Goal: Information Seeking & Learning: Learn about a topic

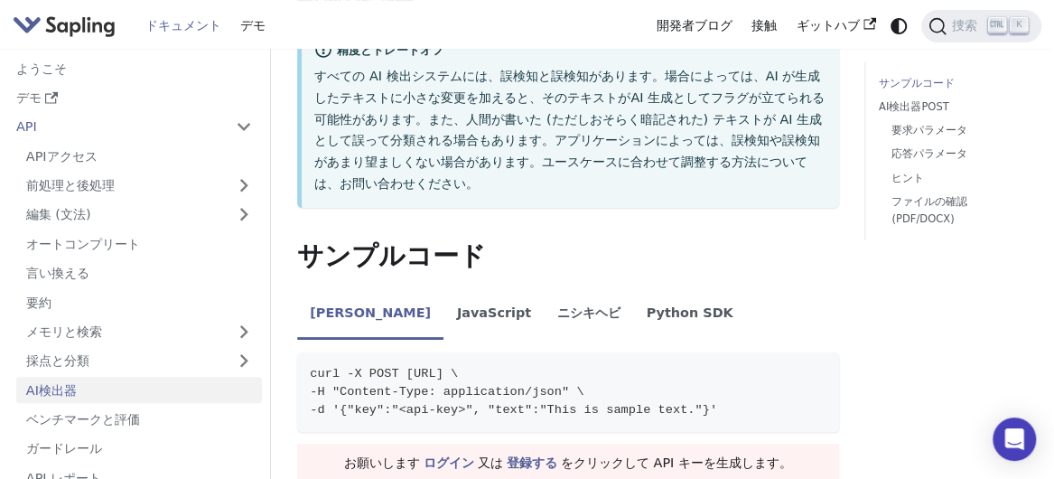
scroll to position [542, 0]
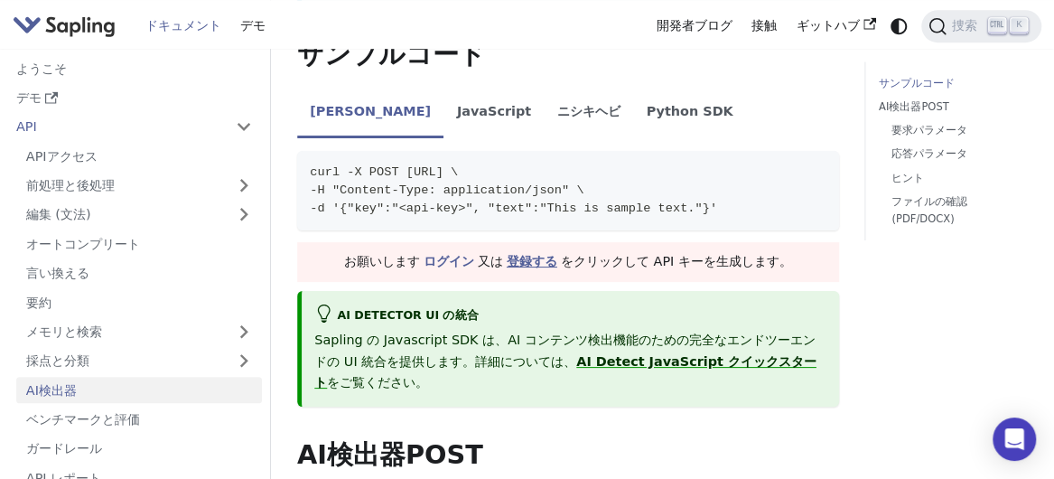
click at [529, 254] on link "登録する" at bounding box center [532, 261] width 51 height 14
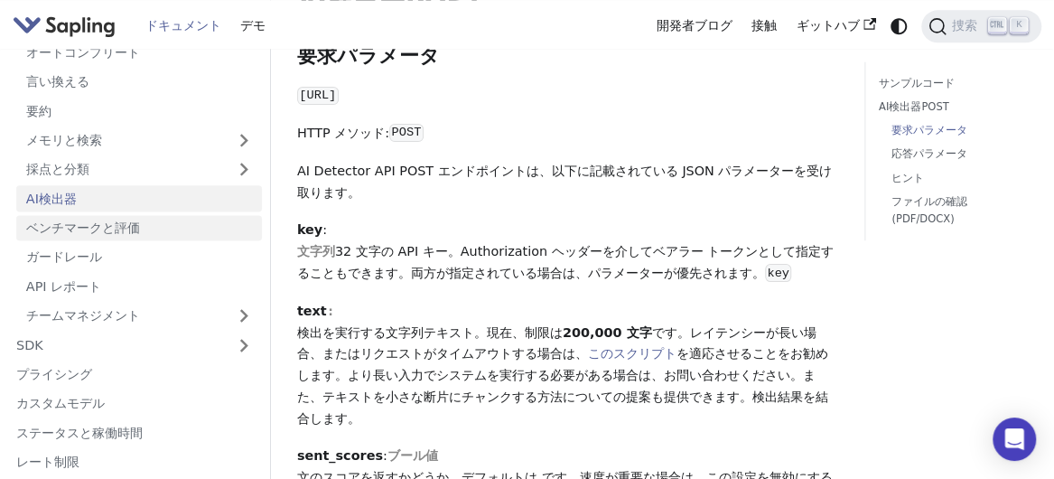
scroll to position [101, 0]
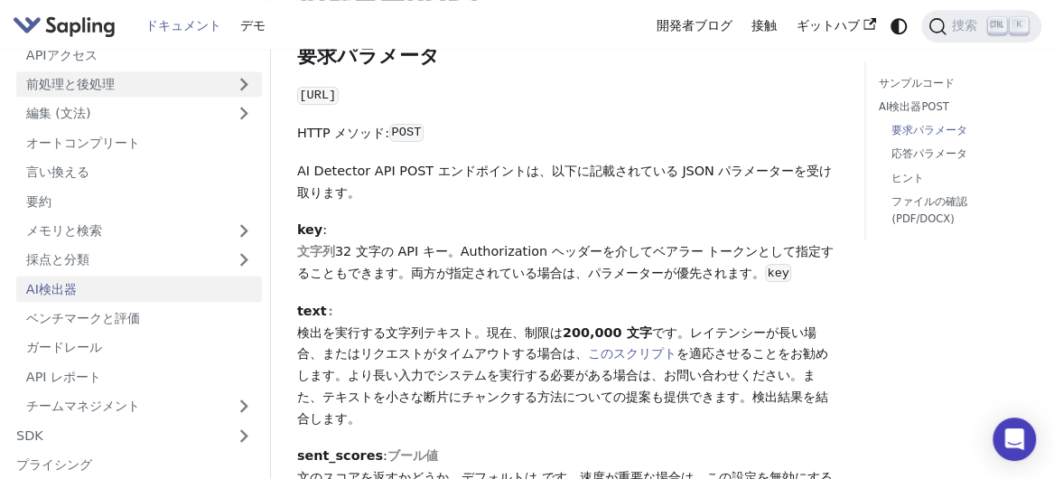
click at [119, 93] on link "前処理と後処理" at bounding box center [139, 84] width 246 height 26
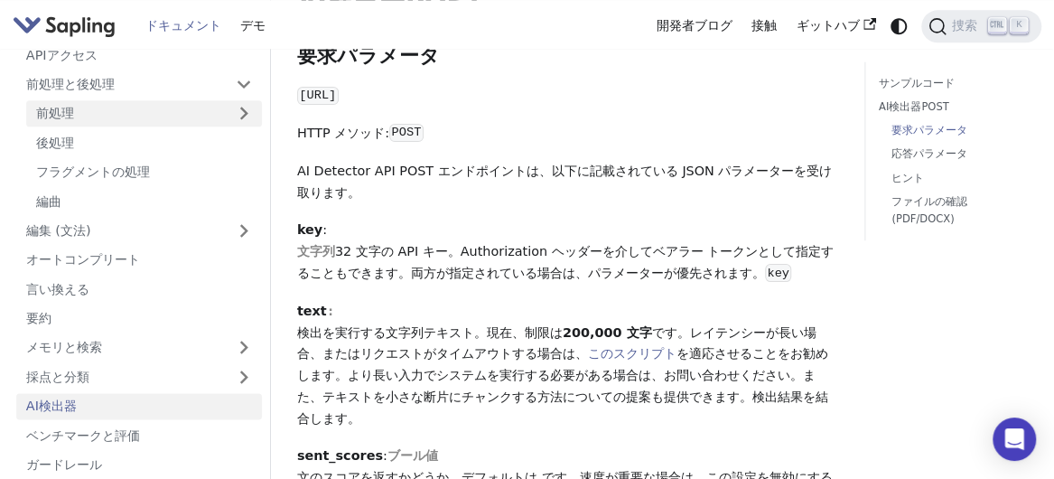
click at [108, 123] on link "前処理" at bounding box center [144, 113] width 236 height 26
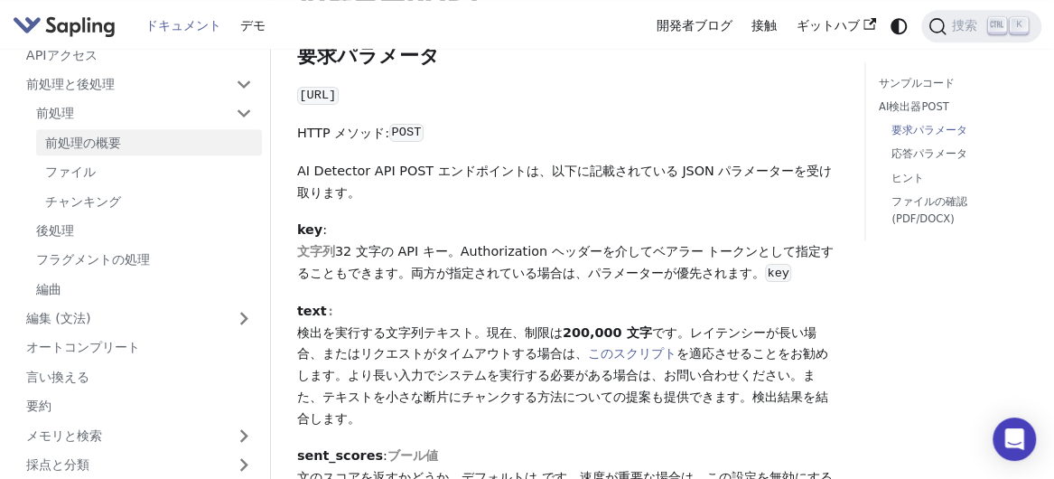
click at [110, 149] on link "前処理の概要" at bounding box center [149, 142] width 226 height 26
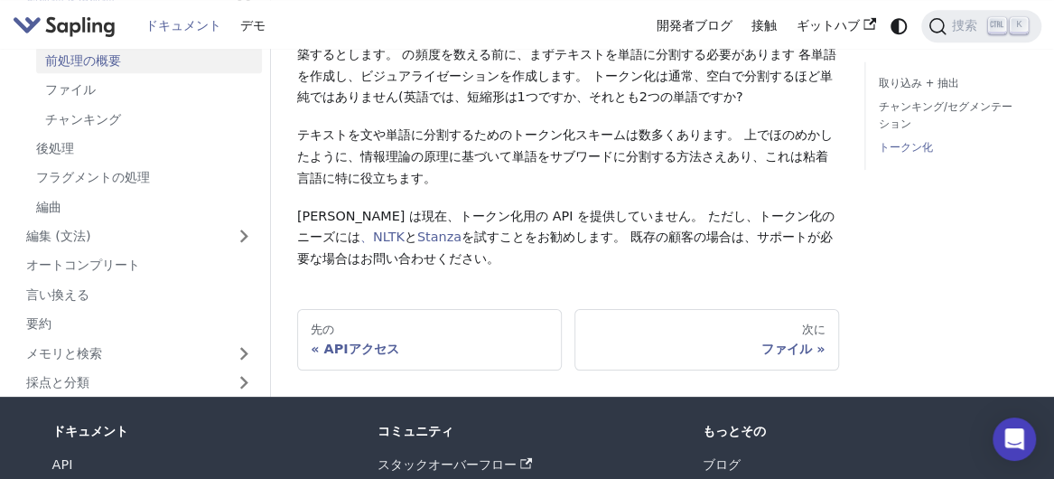
scroll to position [813, 0]
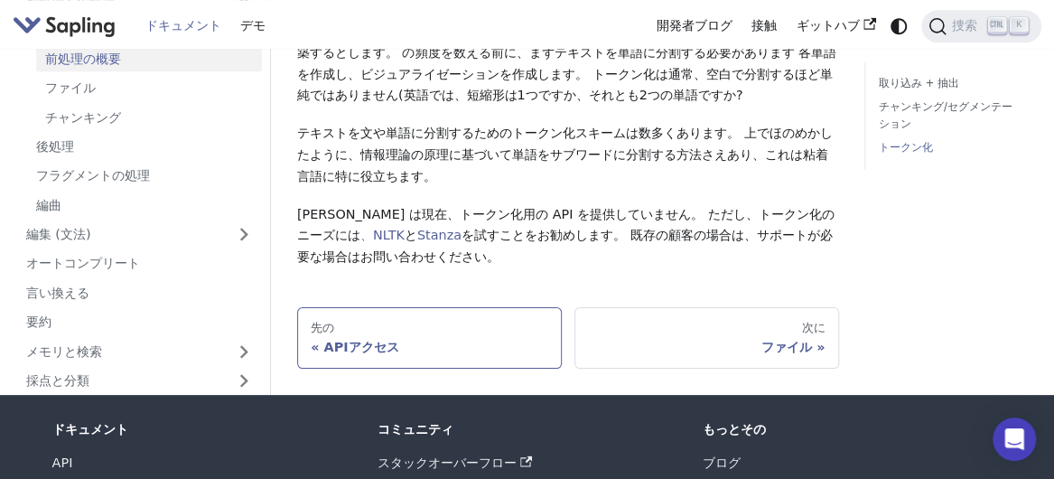
click at [343, 339] on div "APIアクセス" at bounding box center [429, 347] width 237 height 16
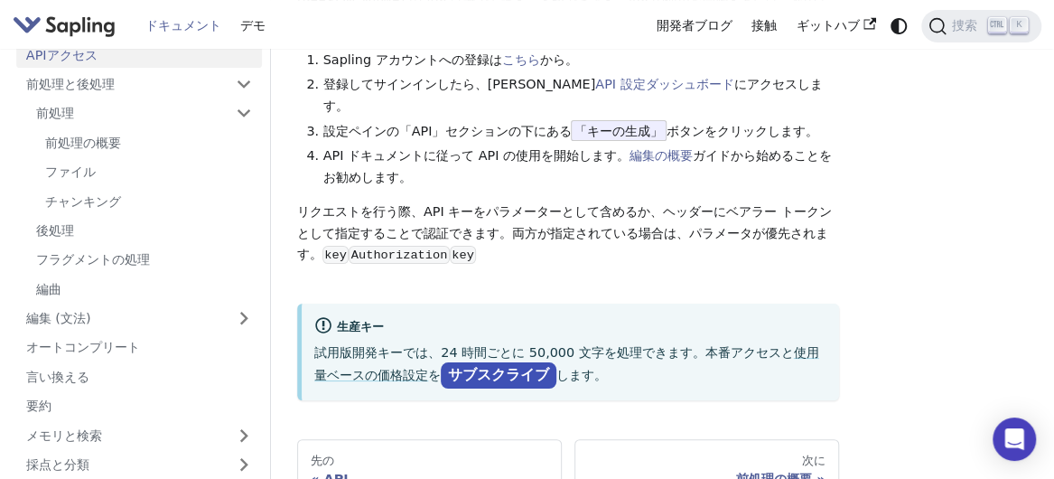
scroll to position [181, 0]
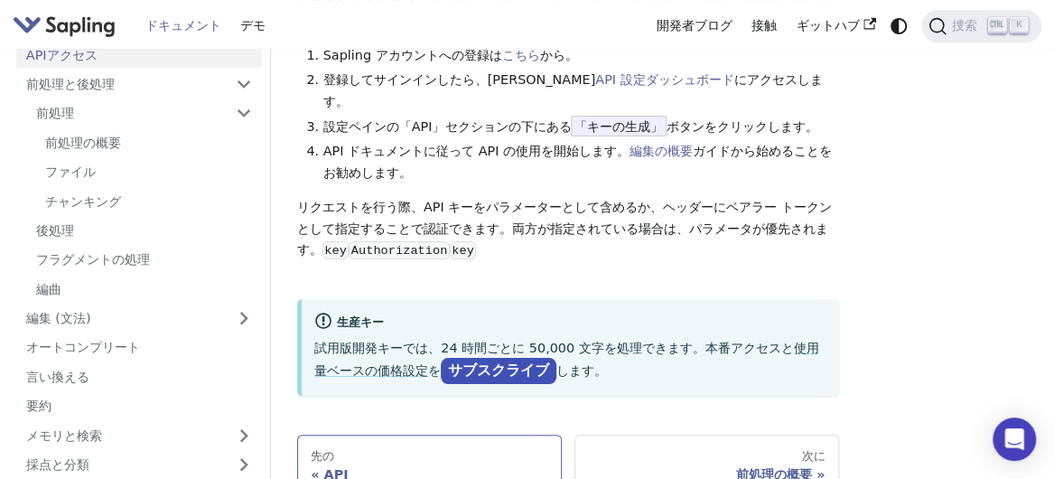
click at [413, 449] on div "先の" at bounding box center [429, 456] width 237 height 14
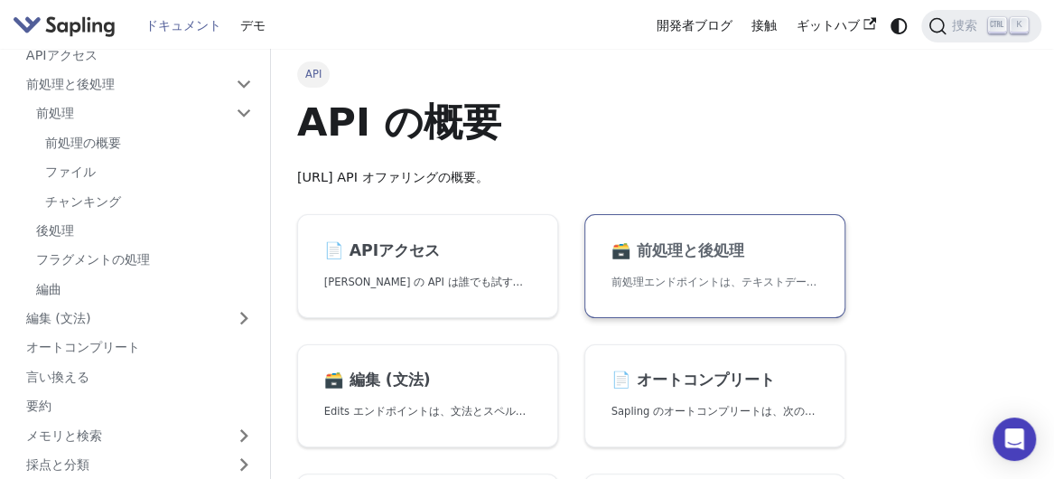
click at [716, 255] on h2 "🗃️ 前処理と後処理" at bounding box center [716, 251] width 208 height 20
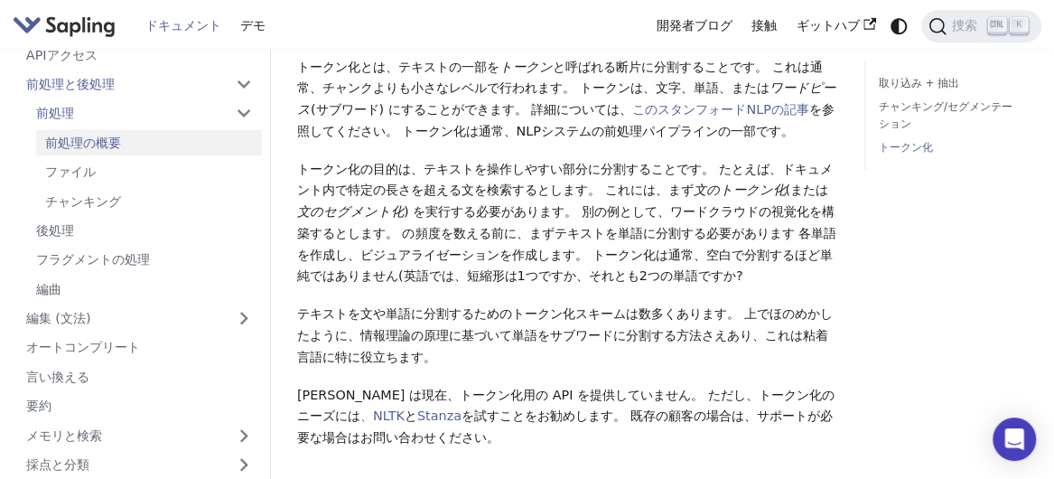
scroll to position [813, 0]
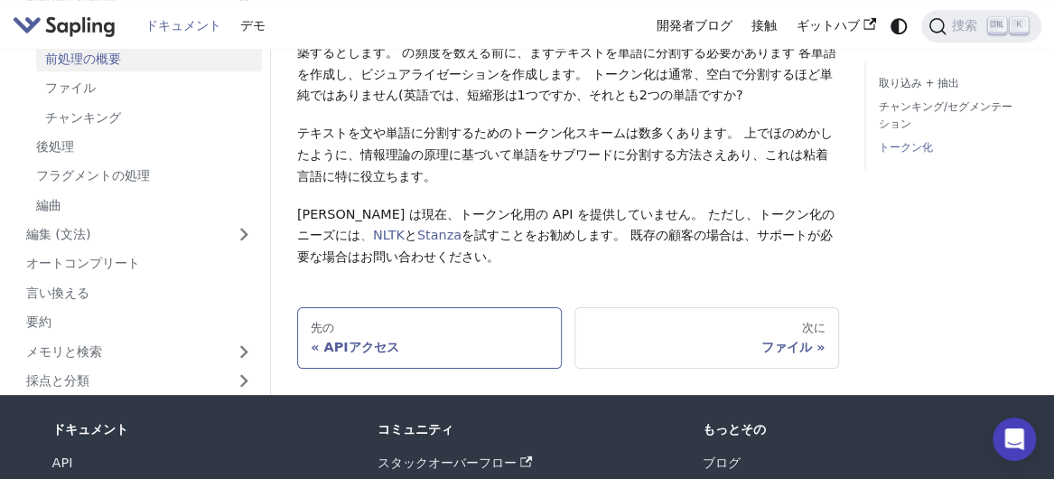
click at [427, 339] on div "APIアクセス" at bounding box center [429, 347] width 237 height 16
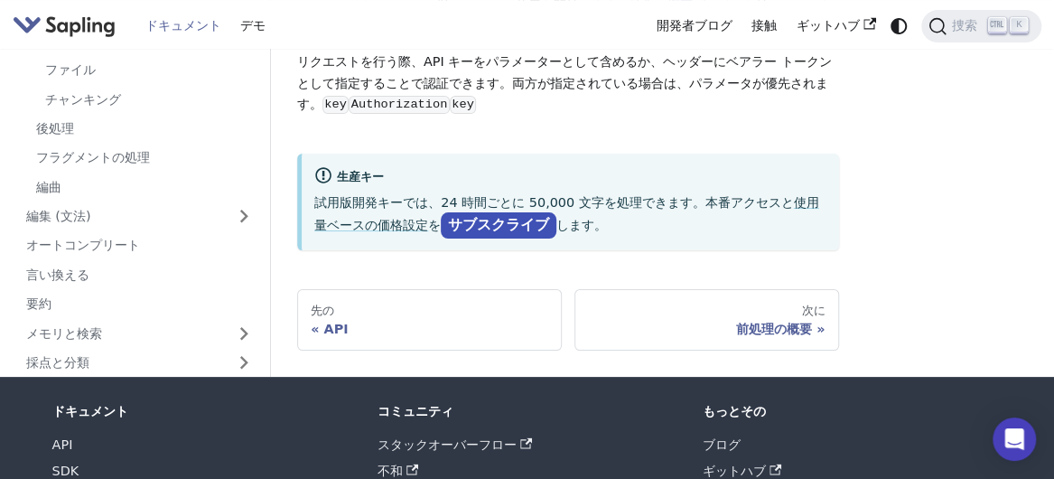
scroll to position [332, 0]
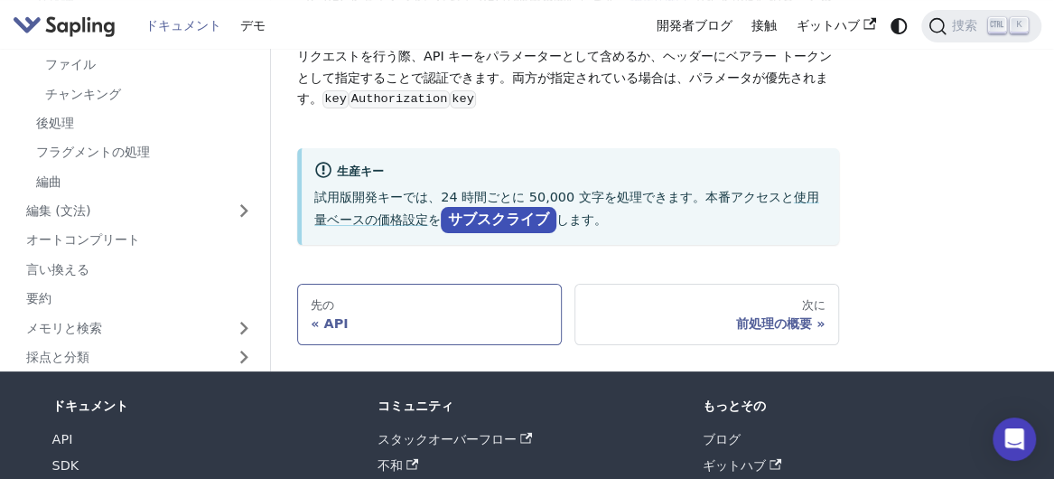
click at [328, 315] on div "API" at bounding box center [429, 323] width 237 height 16
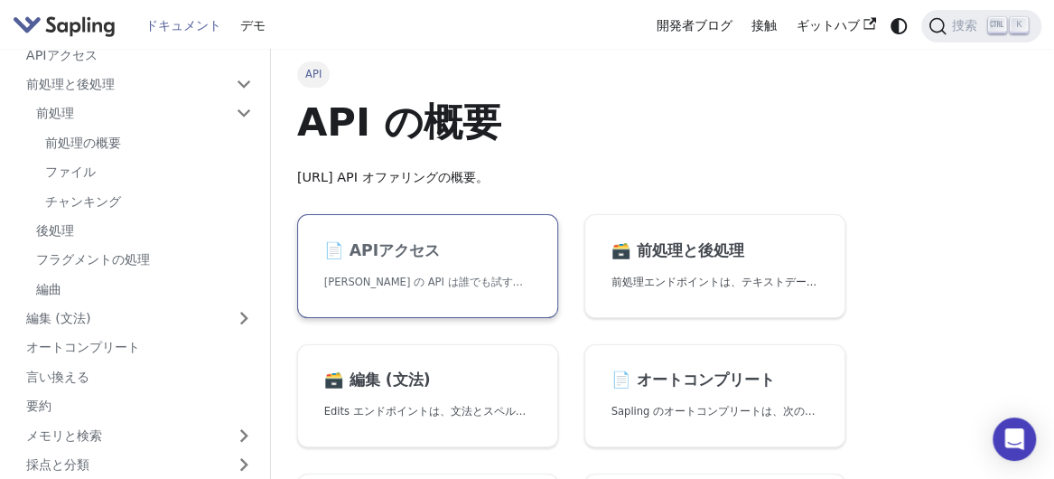
click at [385, 251] on h2 "📄️ APIアクセス" at bounding box center [428, 251] width 208 height 20
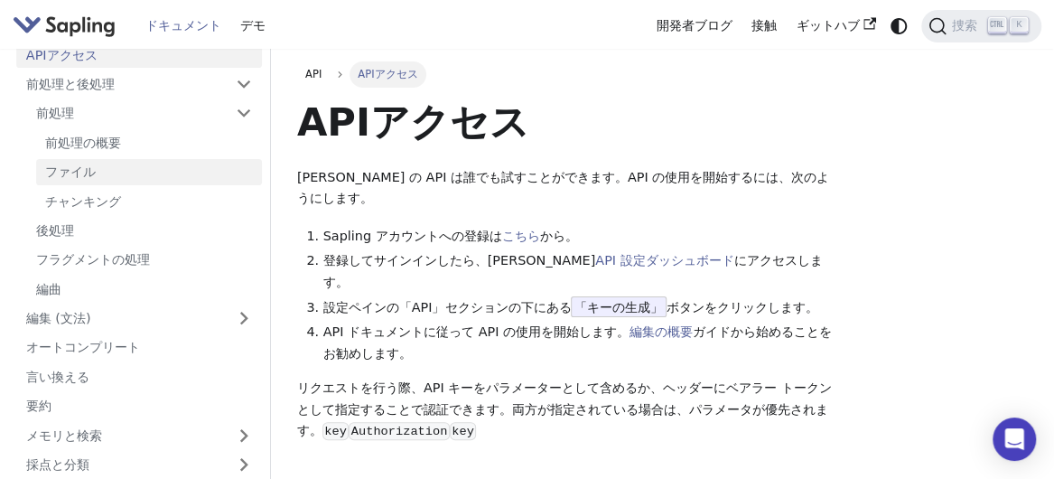
click at [116, 171] on link "ファイル" at bounding box center [149, 172] width 226 height 26
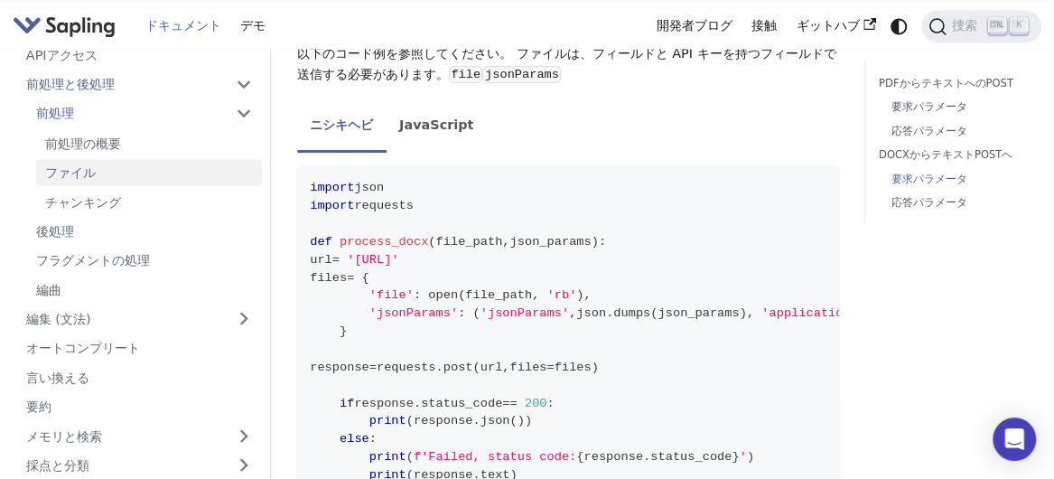
scroll to position [1536, 0]
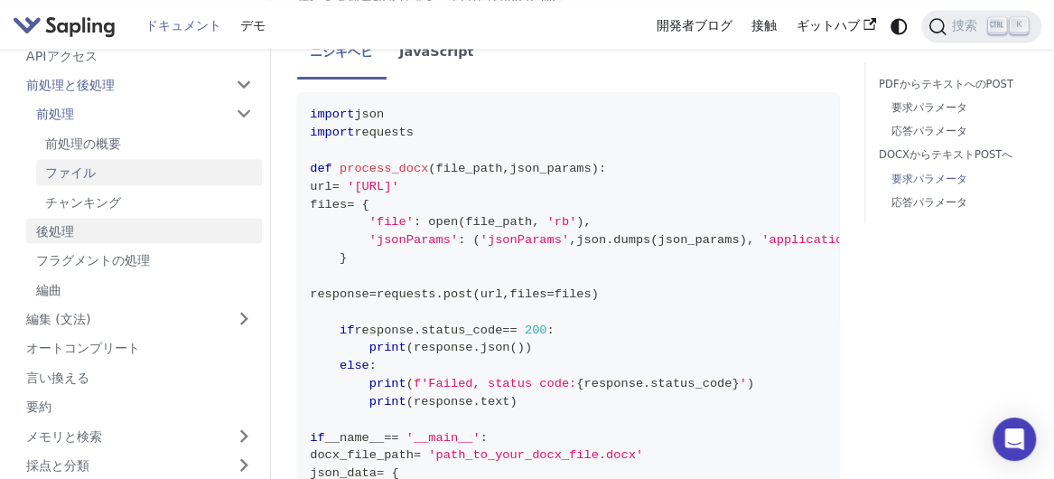
click at [117, 226] on link "後処理" at bounding box center [144, 231] width 236 height 26
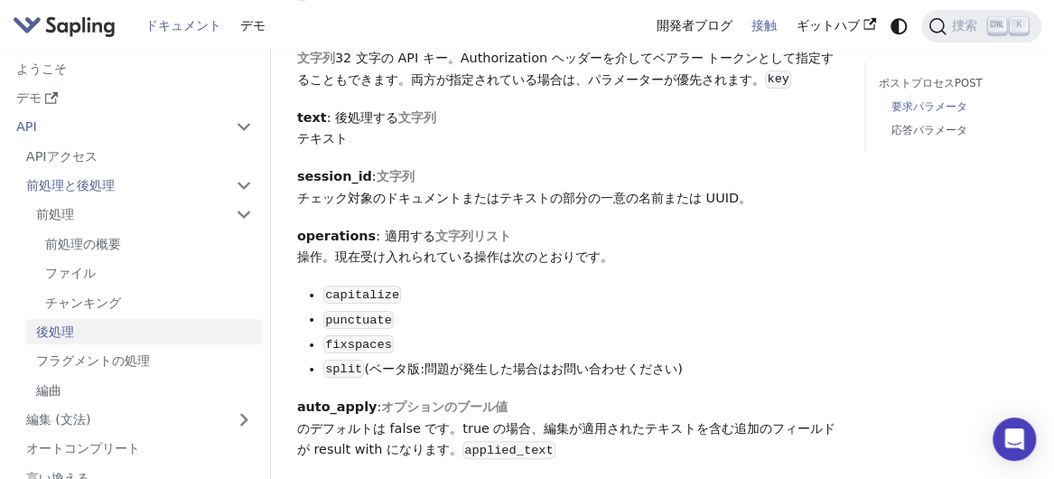
click at [777, 28] on link "接触" at bounding box center [764, 26] width 45 height 28
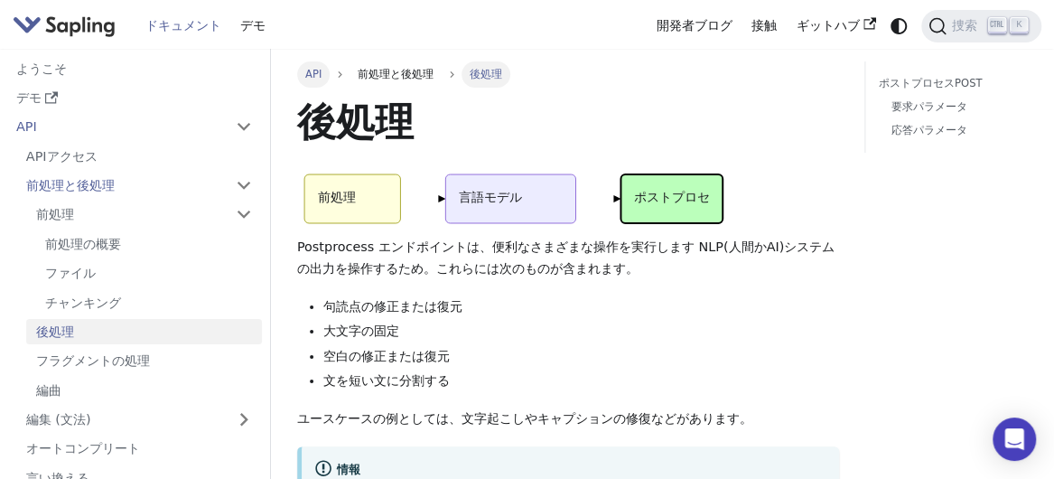
click at [305, 69] on span "API" at bounding box center [313, 74] width 16 height 13
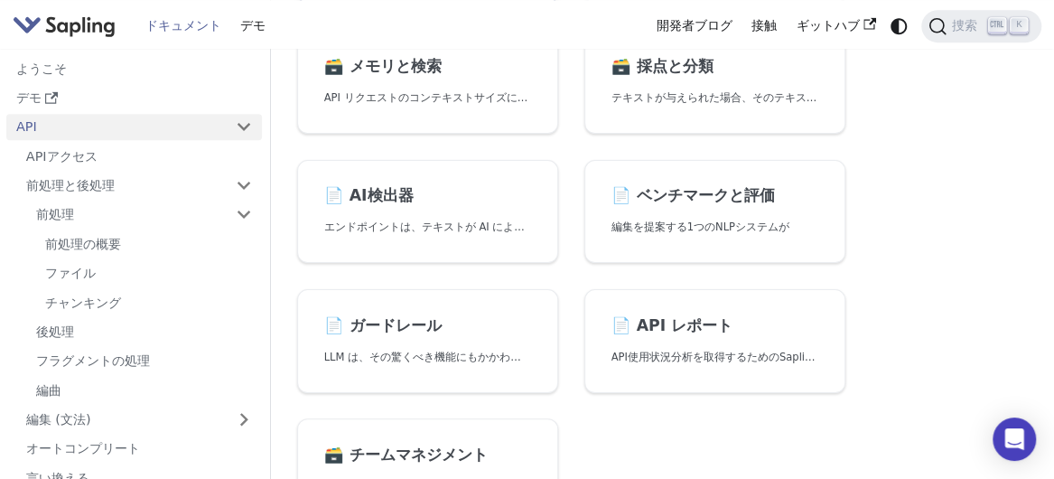
scroll to position [632, 0]
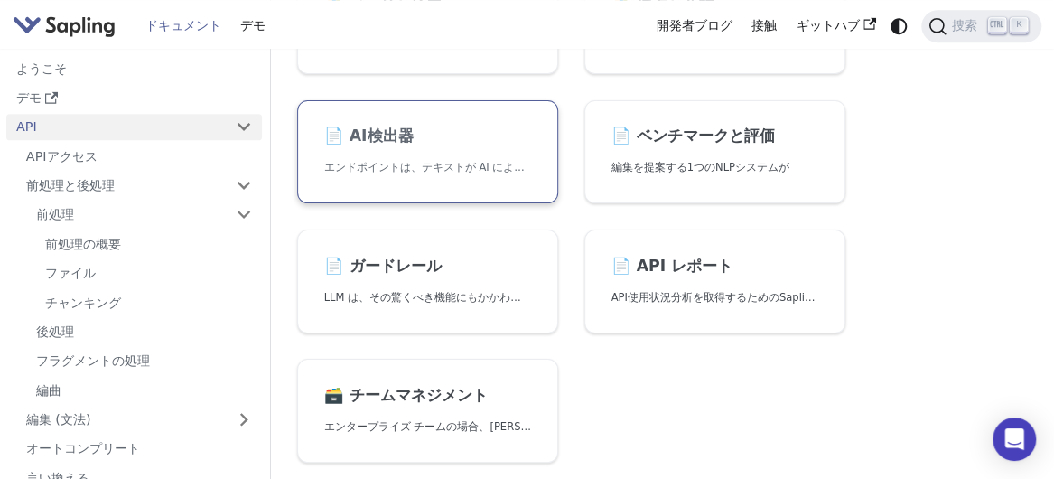
click at [472, 167] on p "エンドポイントは、テキストが AI によって生成される確率を計算します。" at bounding box center [428, 167] width 208 height 17
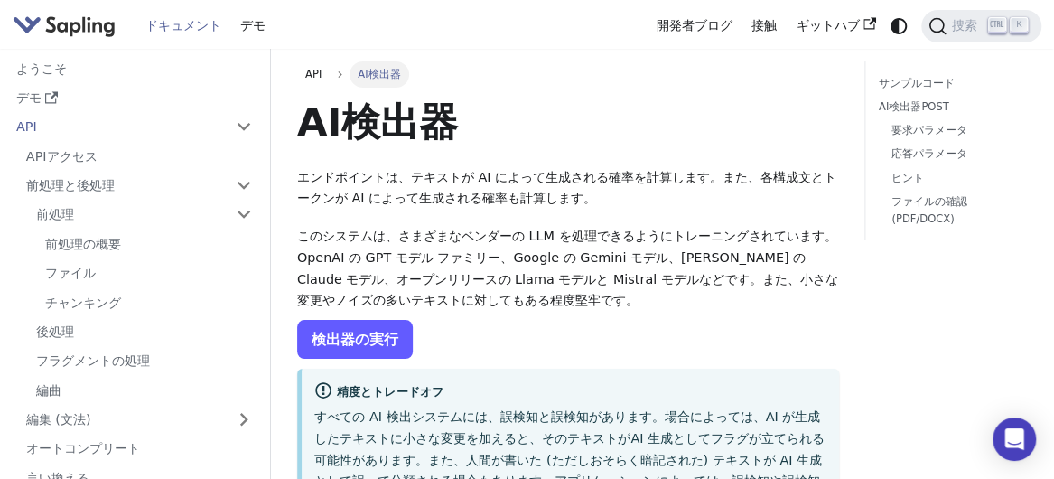
click at [379, 320] on link "検出器の実行" at bounding box center [355, 339] width 116 height 39
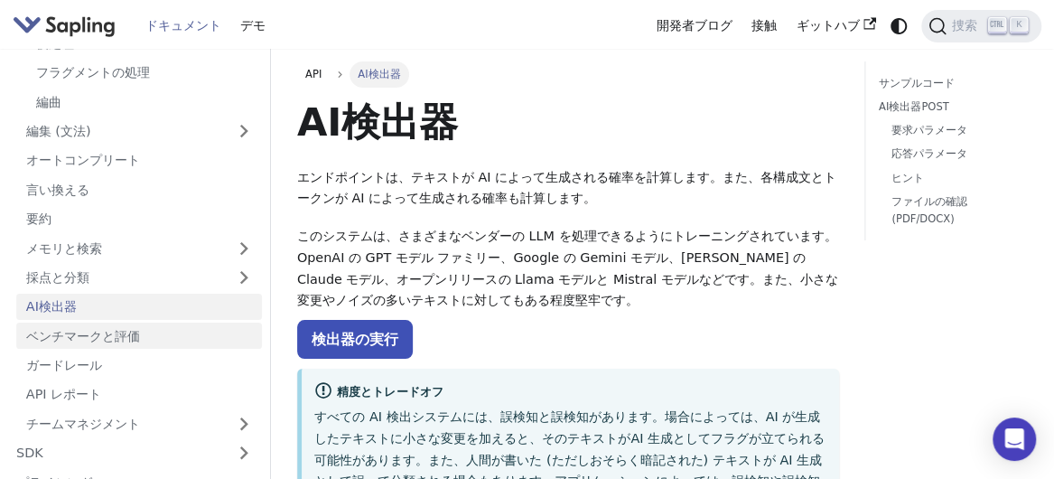
scroll to position [271, 0]
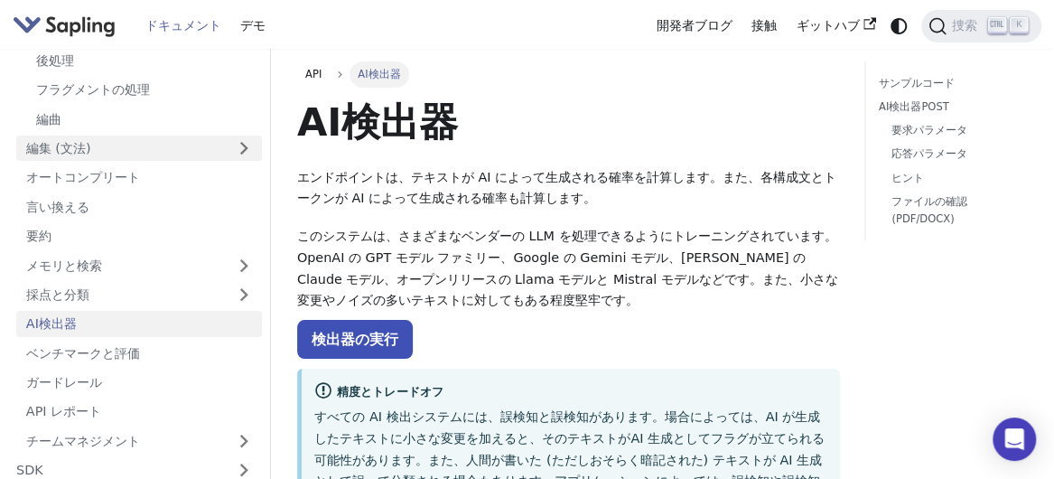
click at [128, 145] on link "編集 (文法)" at bounding box center [139, 148] width 246 height 26
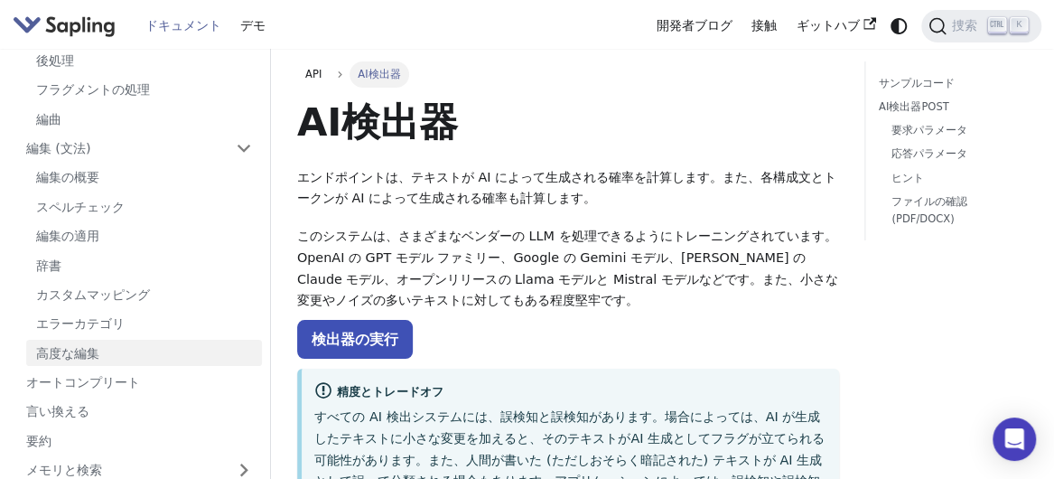
click at [117, 344] on link "高度な編集" at bounding box center [144, 353] width 236 height 26
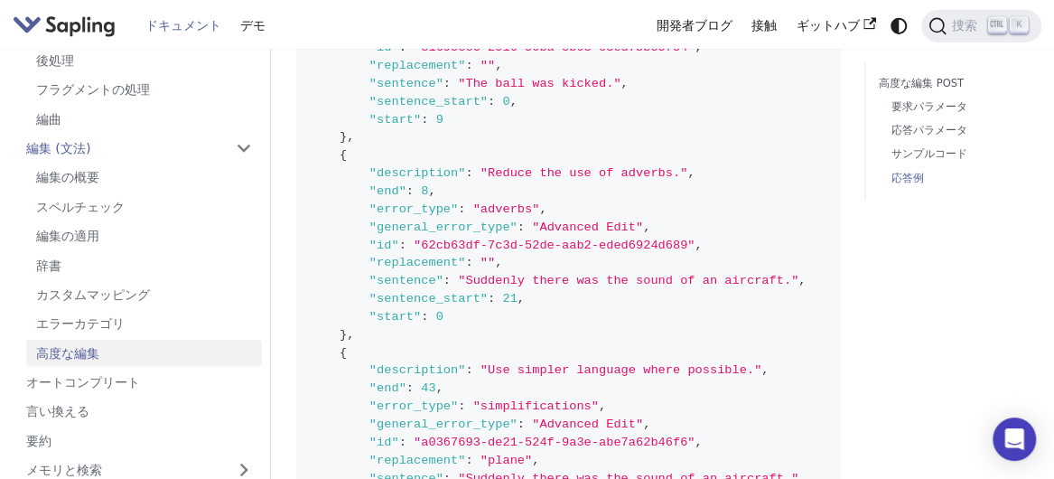
scroll to position [3071, 0]
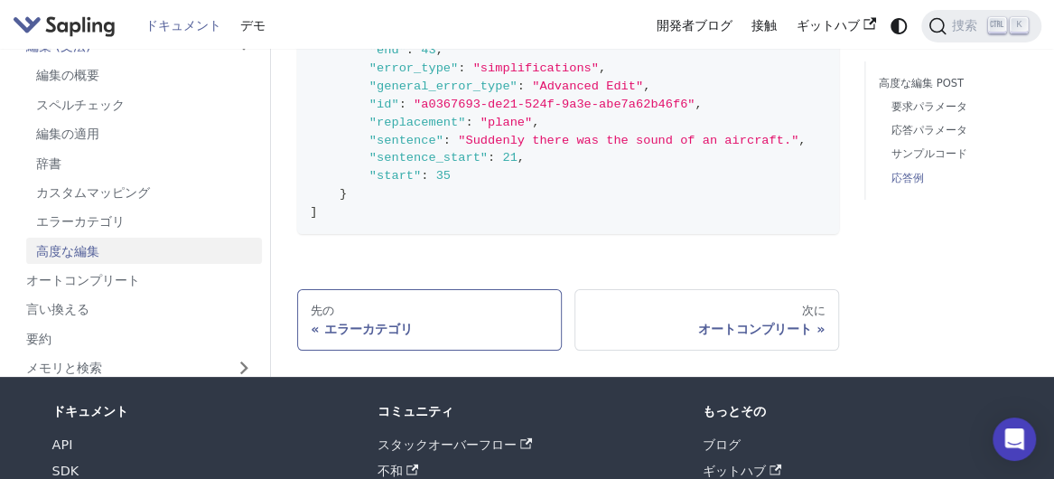
click at [352, 321] on div "エラーカテゴリ" at bounding box center [429, 329] width 237 height 16
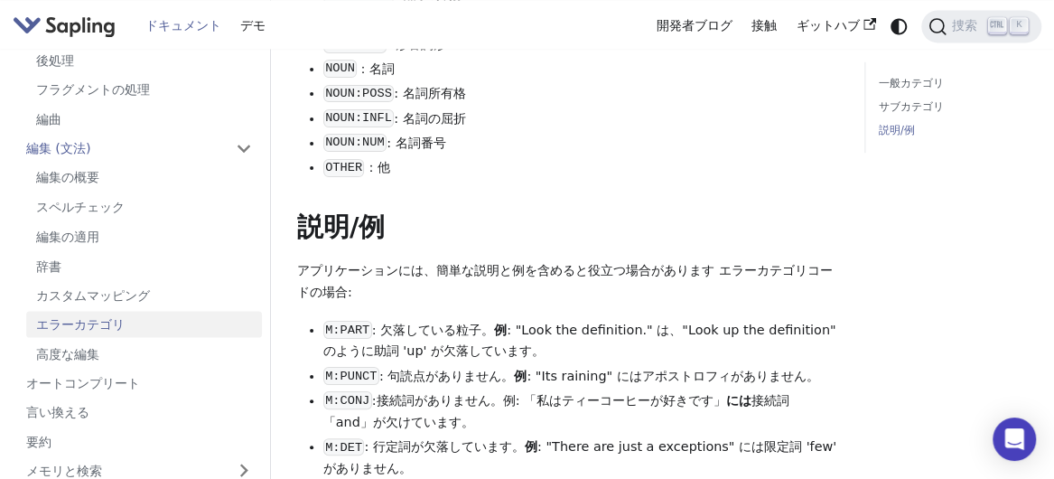
scroll to position [1536, 0]
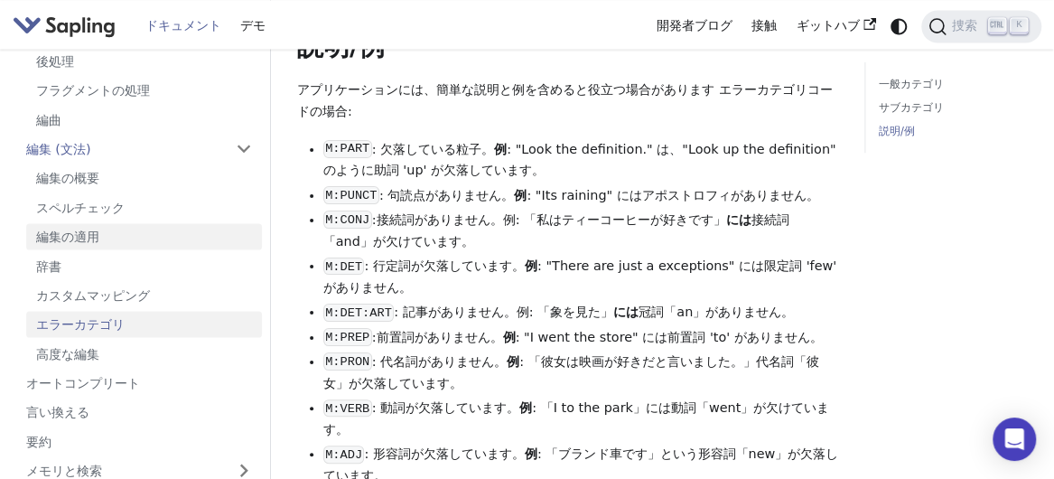
click at [124, 238] on link "編集の適用" at bounding box center [144, 236] width 236 height 26
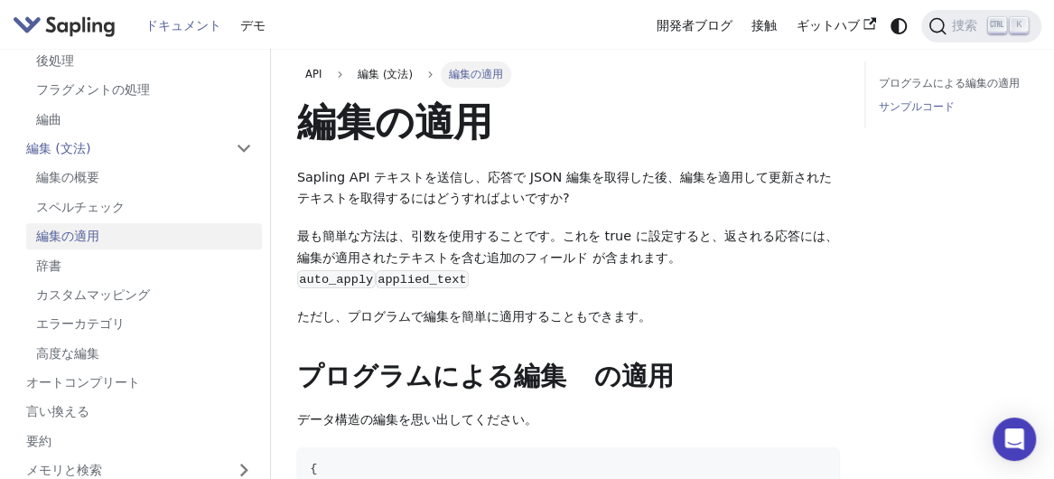
click at [917, 112] on link "サンプルコード" at bounding box center [950, 106] width 143 height 17
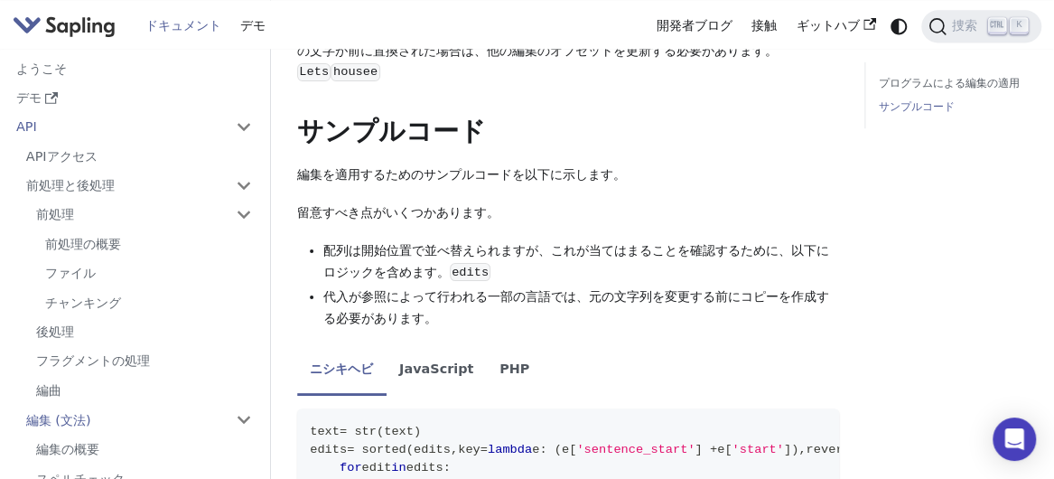
click at [179, 28] on link "ドキュメント" at bounding box center [183, 26] width 96 height 28
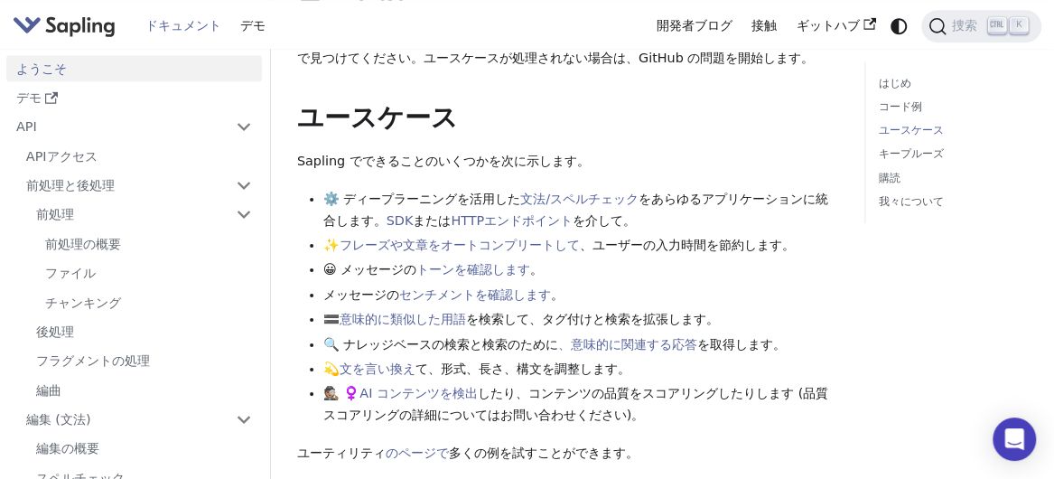
scroll to position [723, 0]
click at [436, 385] on link "AI コンテンツを検出" at bounding box center [419, 392] width 118 height 14
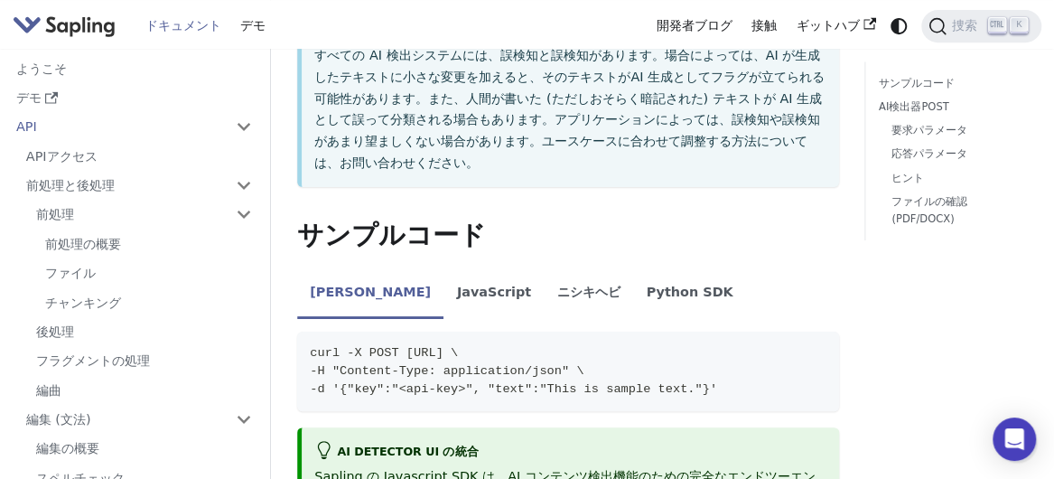
scroll to position [181, 0]
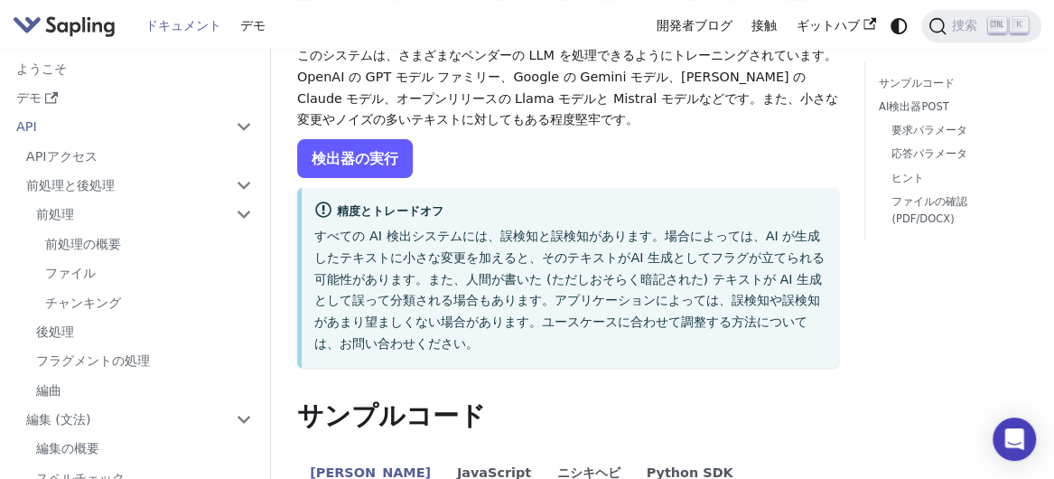
click at [372, 139] on link "検出器の実行" at bounding box center [355, 158] width 116 height 39
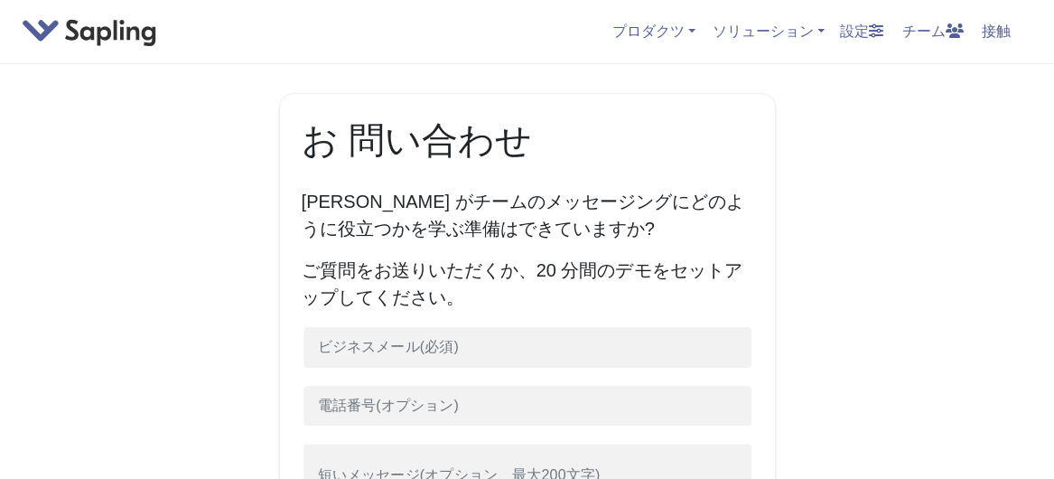
click at [655, 44] on div "プロダクツ API / SDK Grammar AI Detection Autocomplete Snippets Rephrase Chat Assist…" at bounding box center [527, 32] width 1054 height 64
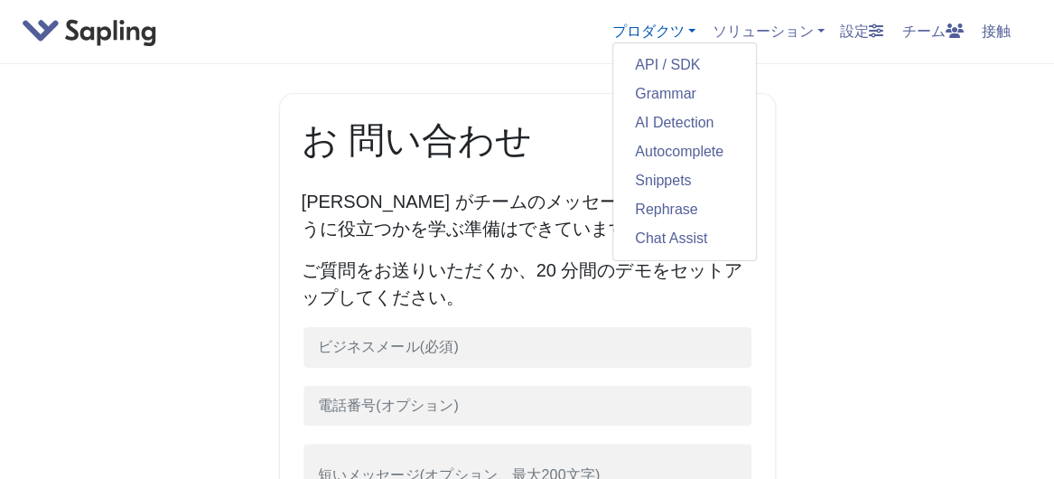
click at [654, 32] on link "プロダクツ" at bounding box center [653, 30] width 83 height 15
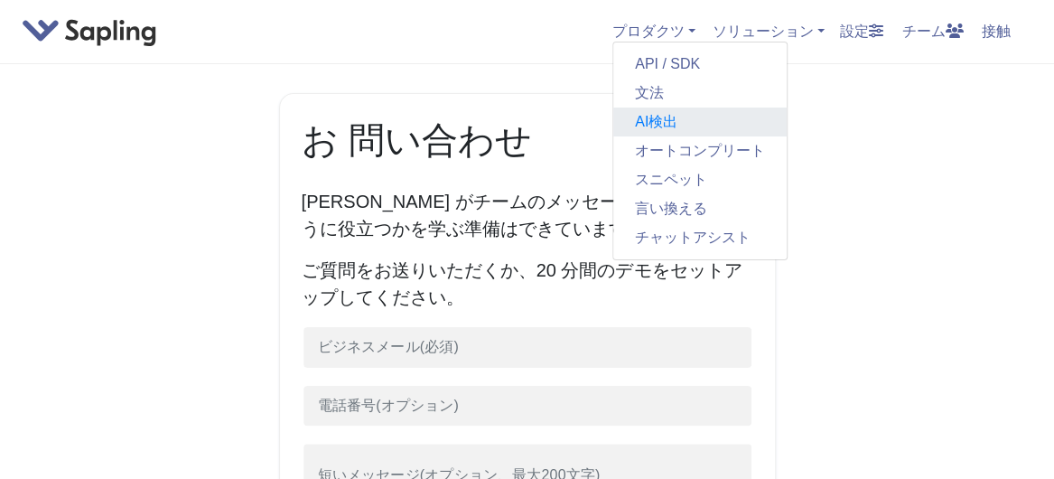
click at [670, 129] on link "AI検出" at bounding box center [699, 121] width 173 height 29
